Goal: Information Seeking & Learning: Learn about a topic

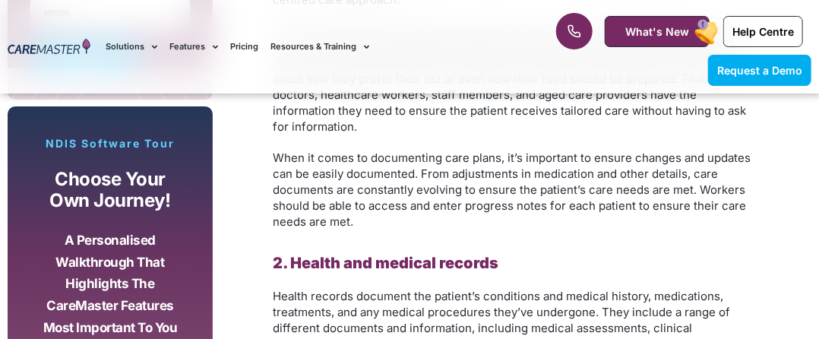
scroll to position [1843, 0]
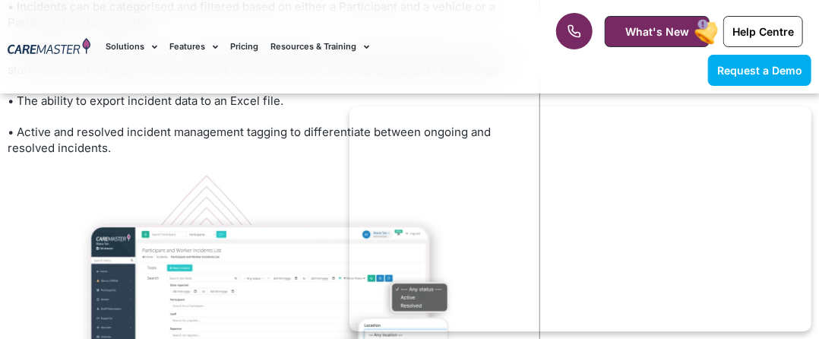
scroll to position [1528, 0]
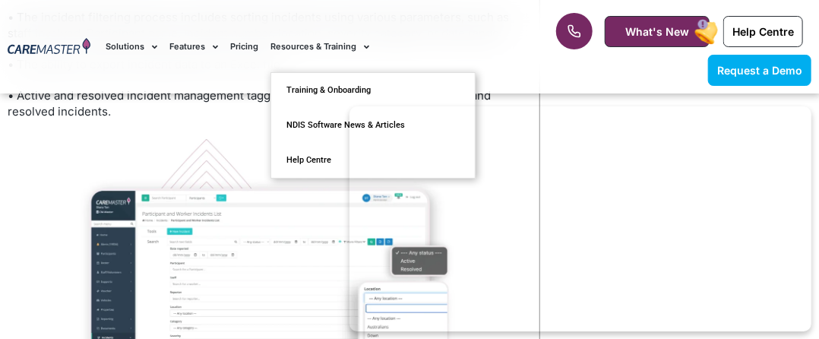
click at [294, 45] on link "Resources & Training" at bounding box center [319, 46] width 99 height 51
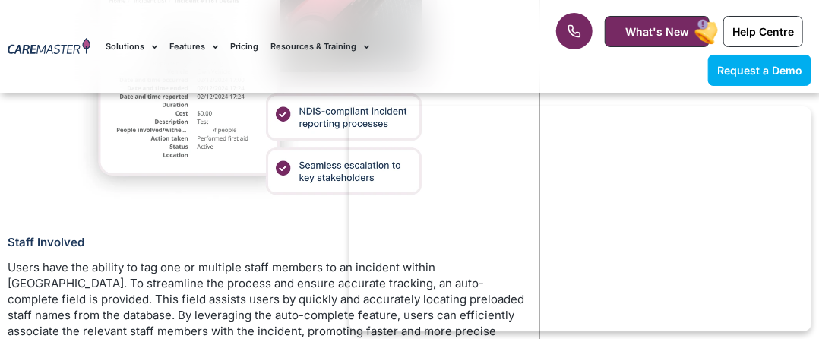
scroll to position [2522, 0]
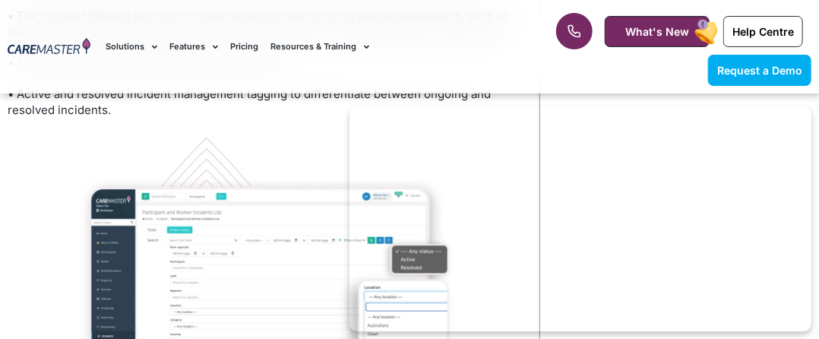
scroll to position [1528, 0]
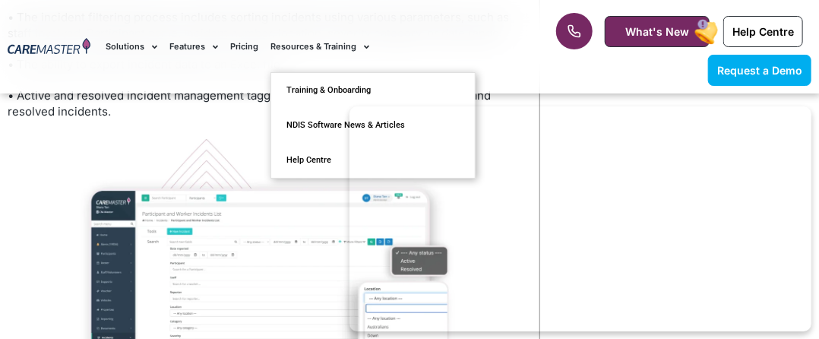
click at [283, 48] on link "Resources & Training" at bounding box center [319, 46] width 99 height 51
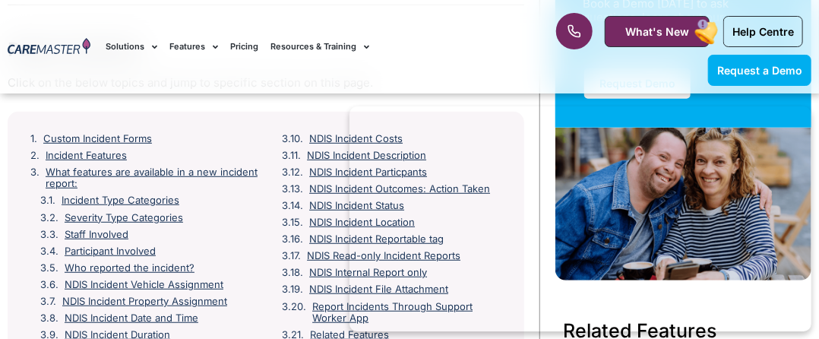
scroll to position [70, 0]
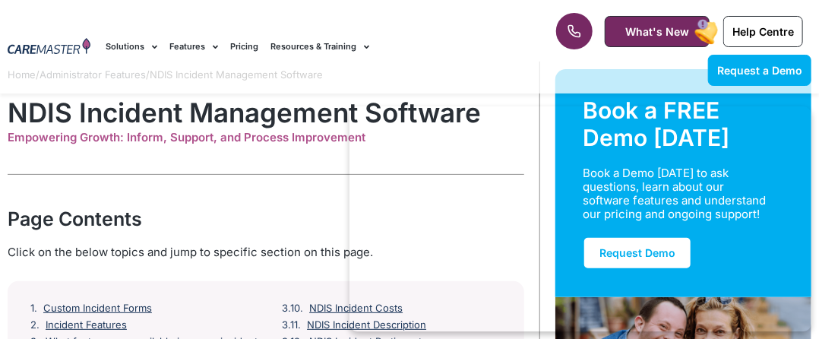
click at [283, 48] on link "Resources & Training" at bounding box center [319, 46] width 99 height 51
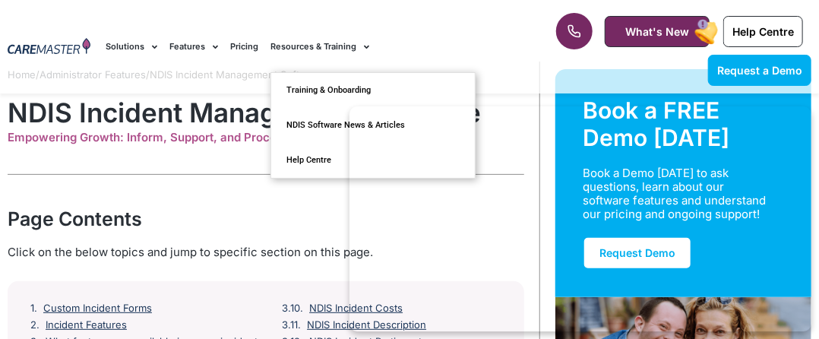
scroll to position [0, 0]
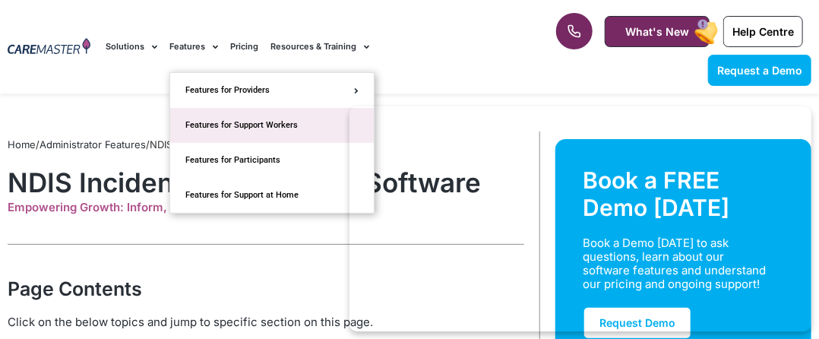
click at [215, 118] on link "Features for Support Workers" at bounding box center [272, 125] width 204 height 35
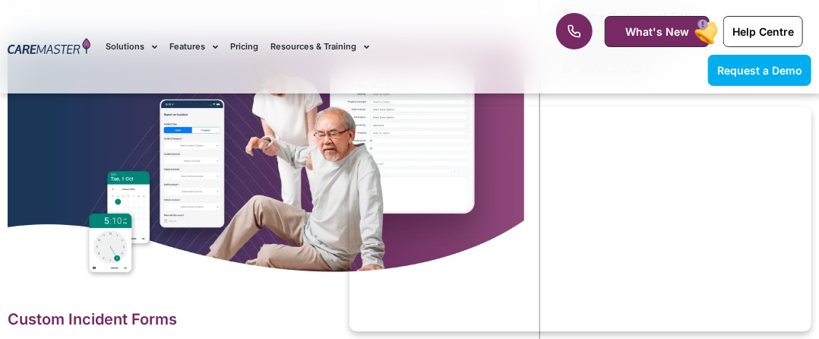
scroll to position [608, 0]
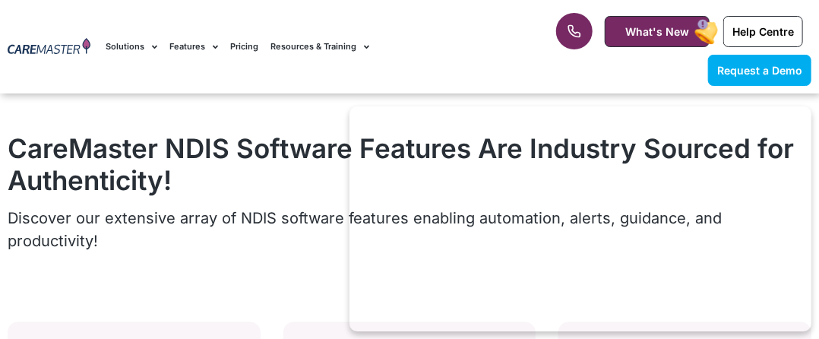
scroll to position [972, 0]
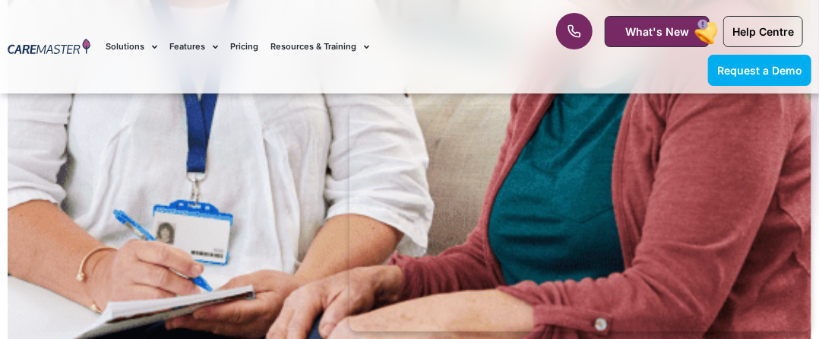
scroll to position [597, 0]
